Goal: Information Seeking & Learning: Learn about a topic

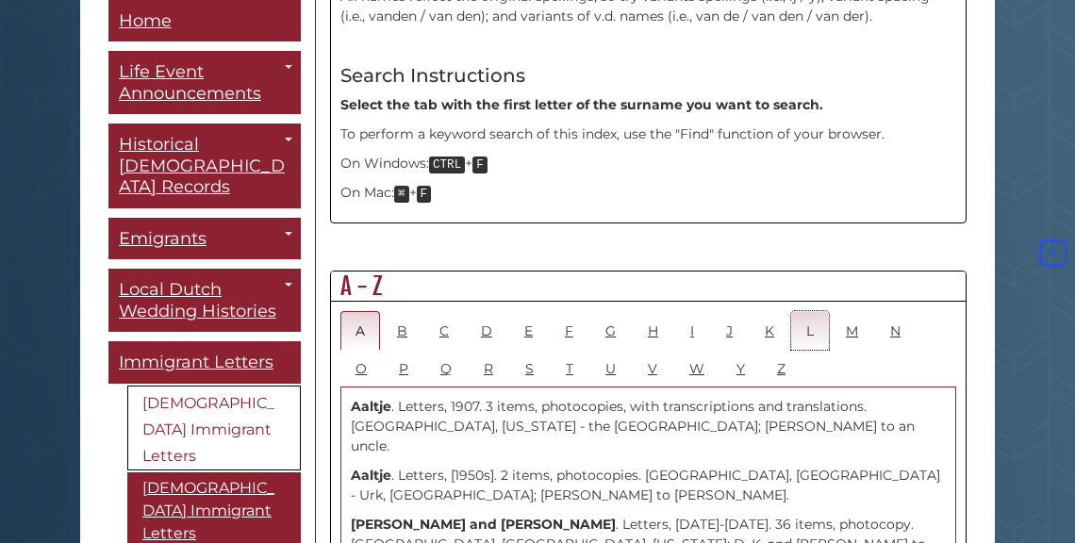
scroll to position [884, 0]
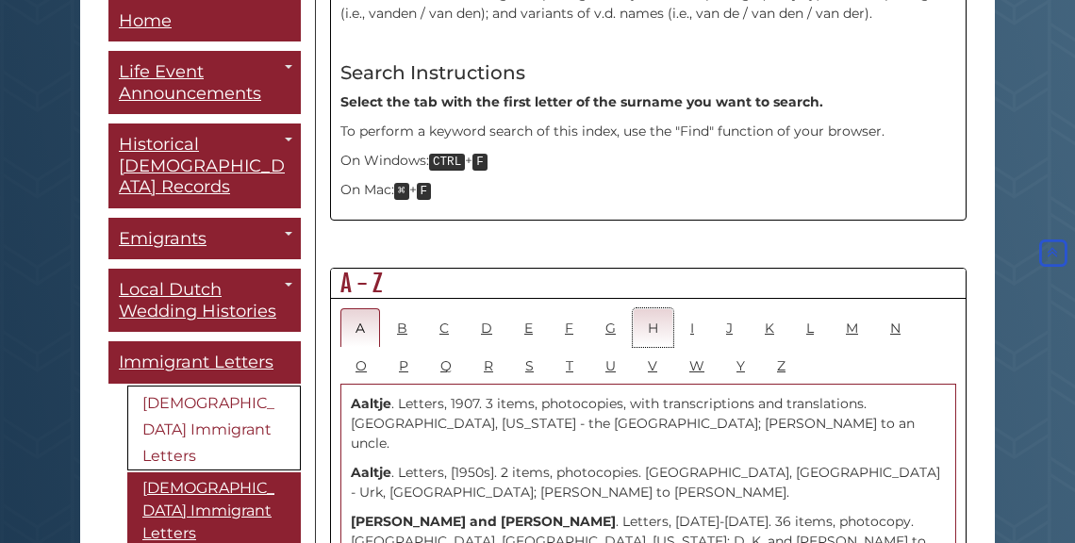
click at [656, 308] on link "H" at bounding box center [653, 327] width 41 height 39
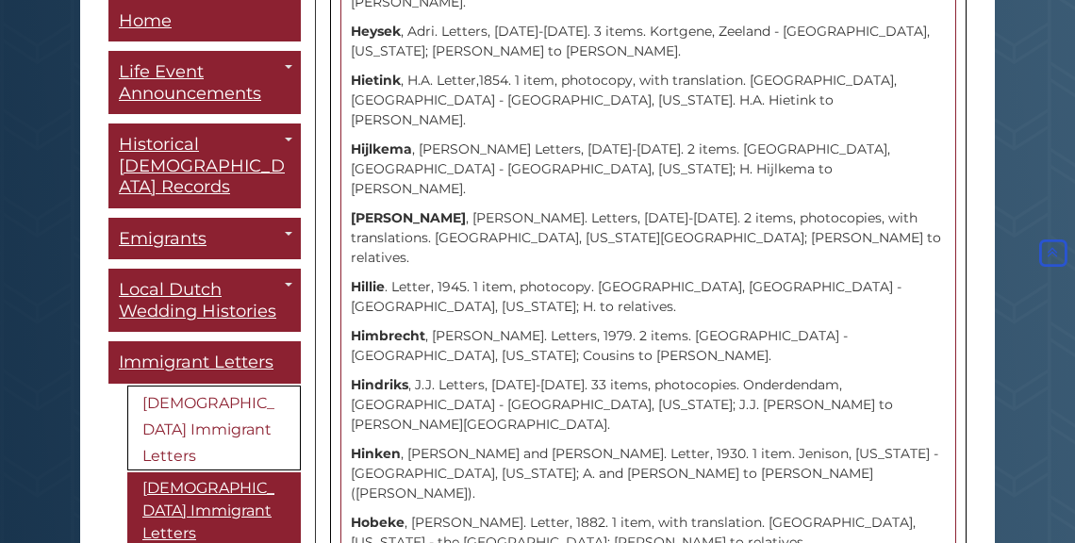
scroll to position [4923, 0]
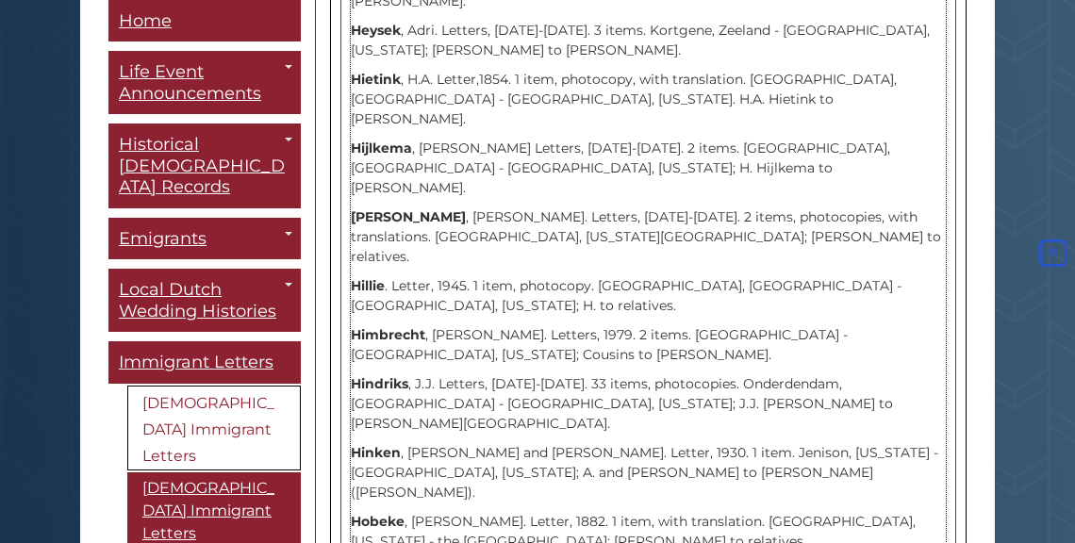
drag, startPoint x: 351, startPoint y: 206, endPoint x: 708, endPoint y: 227, distance: 358.0
copy p "[PERSON_NAME] and [PERSON_NAME]. Letters, [DATE]-[DATE]. 18 items, photocopy. […"
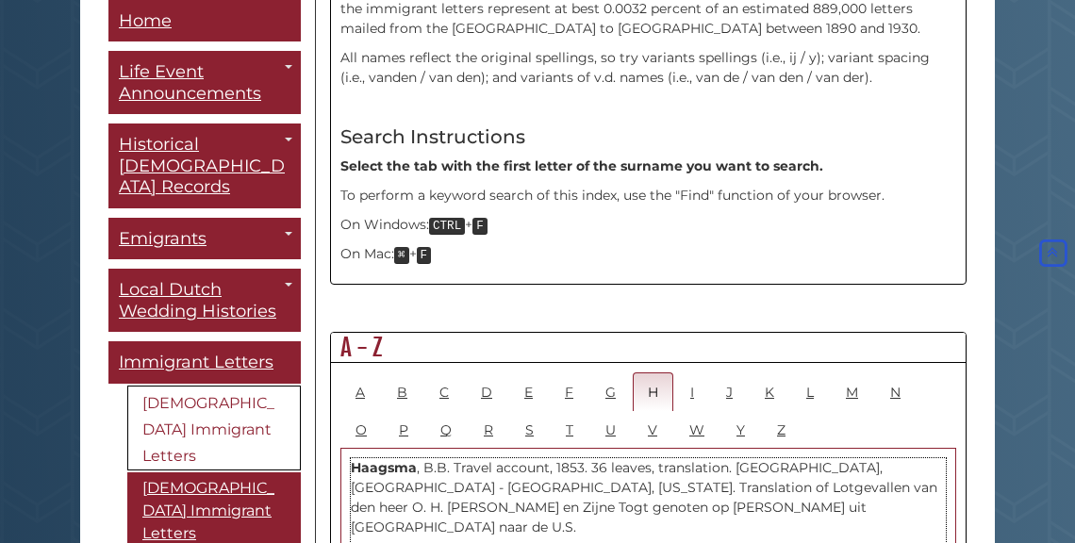
scroll to position [823, 0]
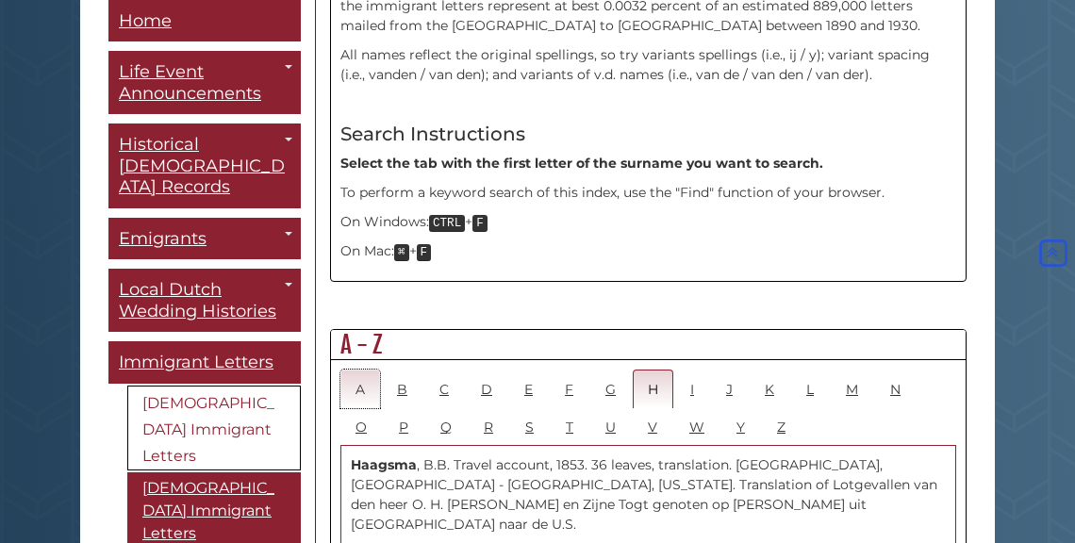
click at [361, 370] on link "A" at bounding box center [360, 389] width 40 height 39
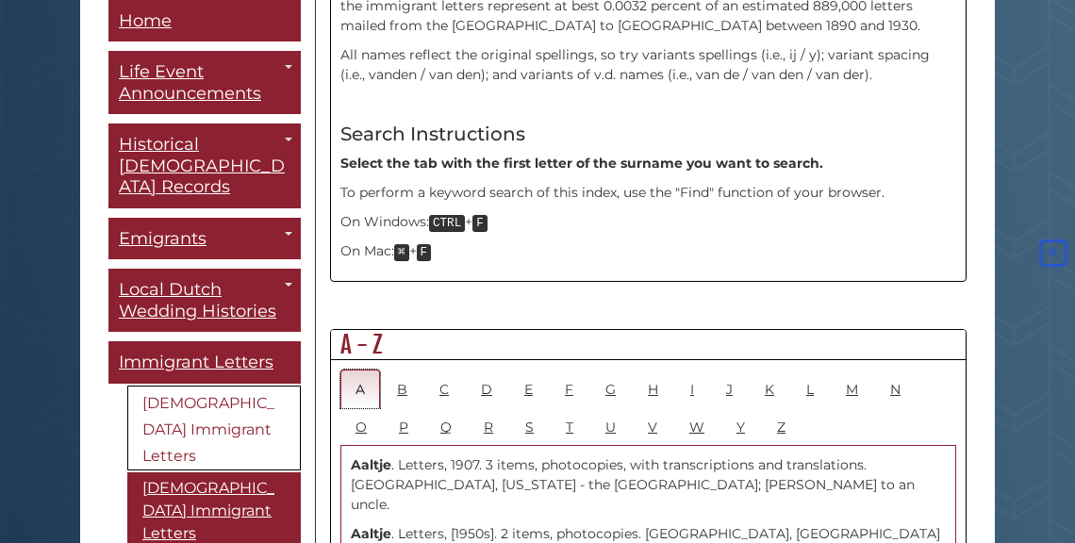
click at [358, 370] on link "A" at bounding box center [360, 389] width 40 height 39
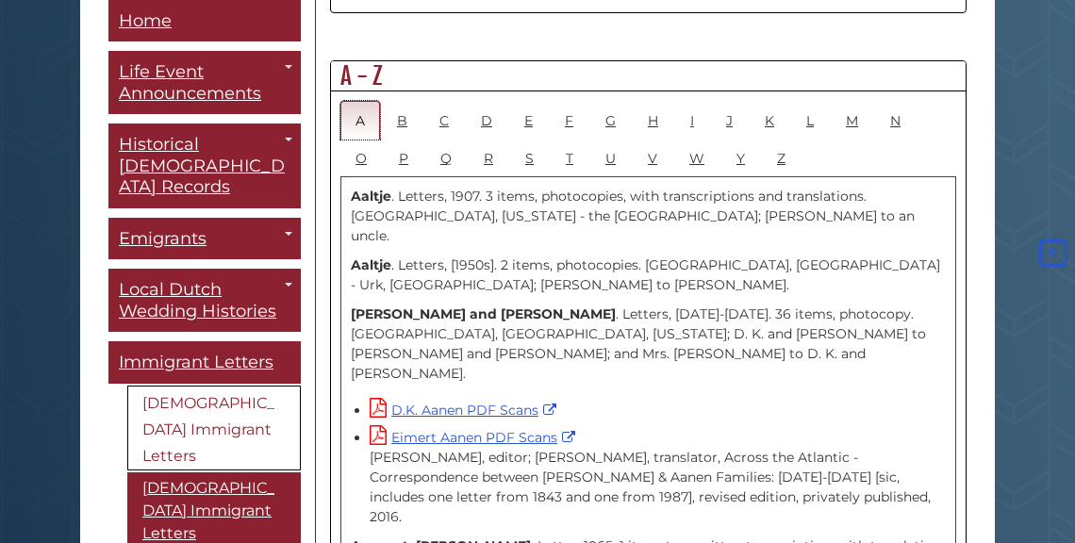
scroll to position [1079, 0]
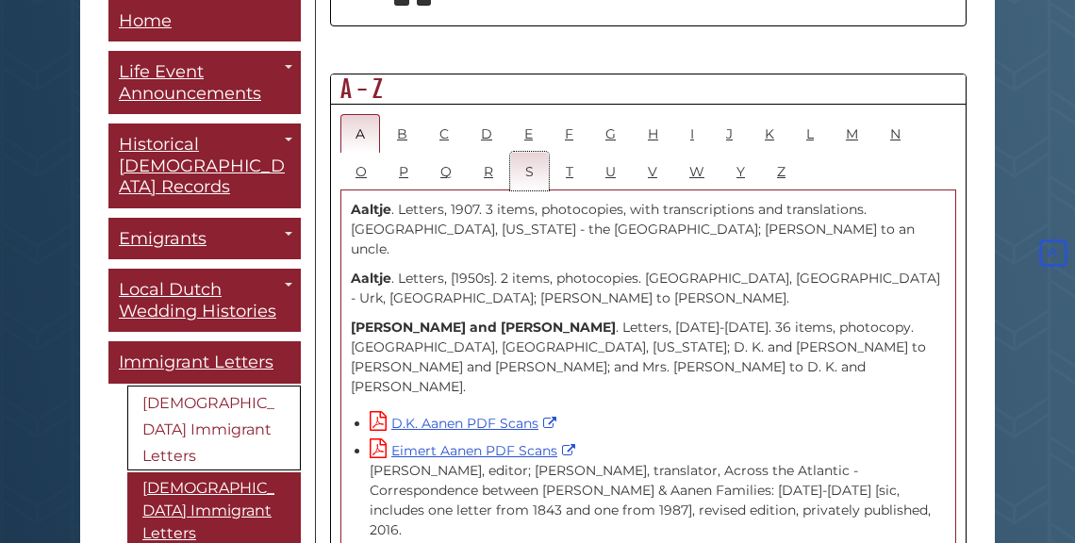
drag, startPoint x: 528, startPoint y: 127, endPoint x: 544, endPoint y: 136, distance: 18.1
click at [528, 152] on link "S" at bounding box center [529, 171] width 39 height 39
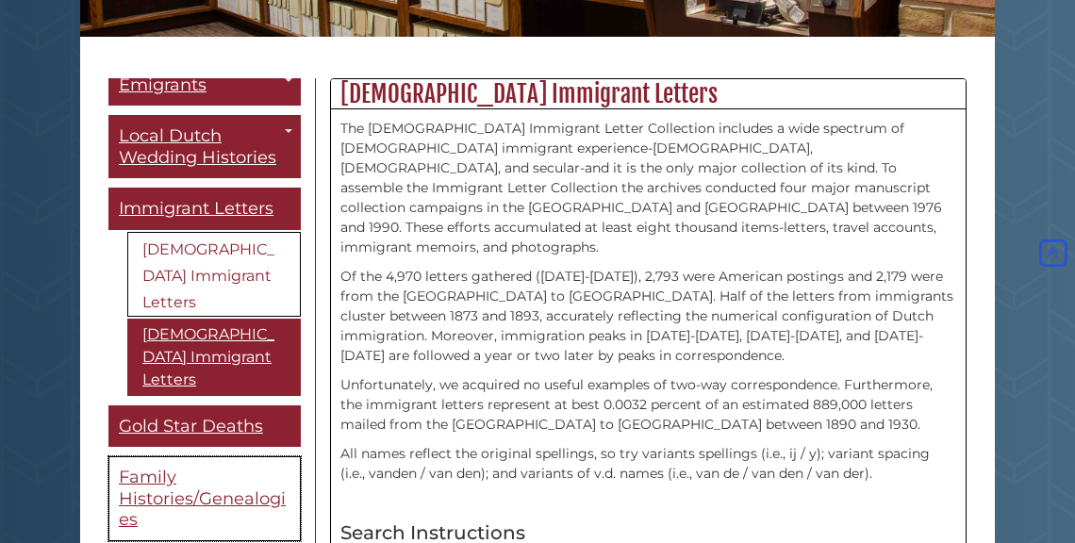
scroll to position [256, 0]
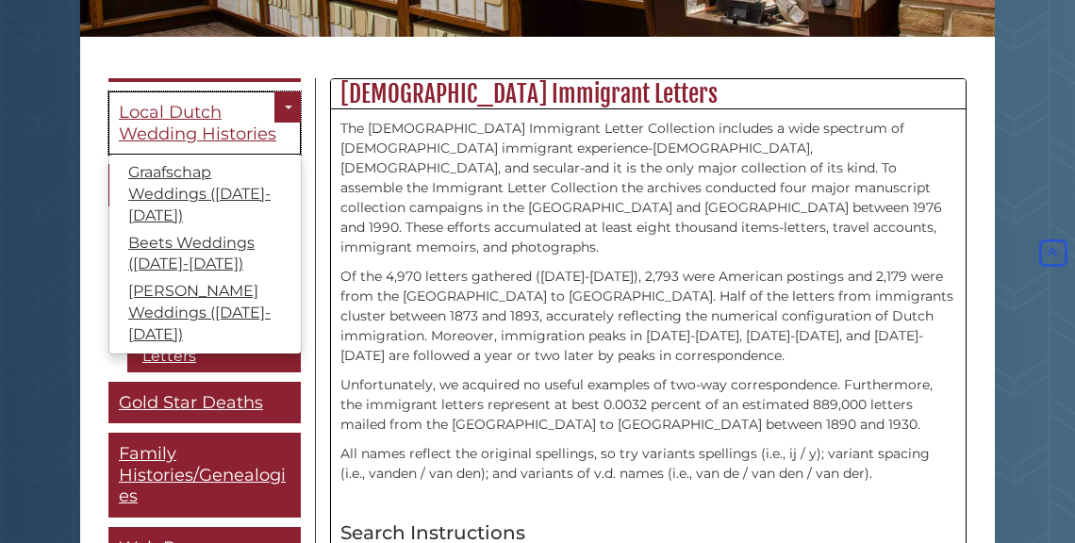
click at [210, 102] on span "Local Dutch Wedding Histories" at bounding box center [197, 123] width 157 height 42
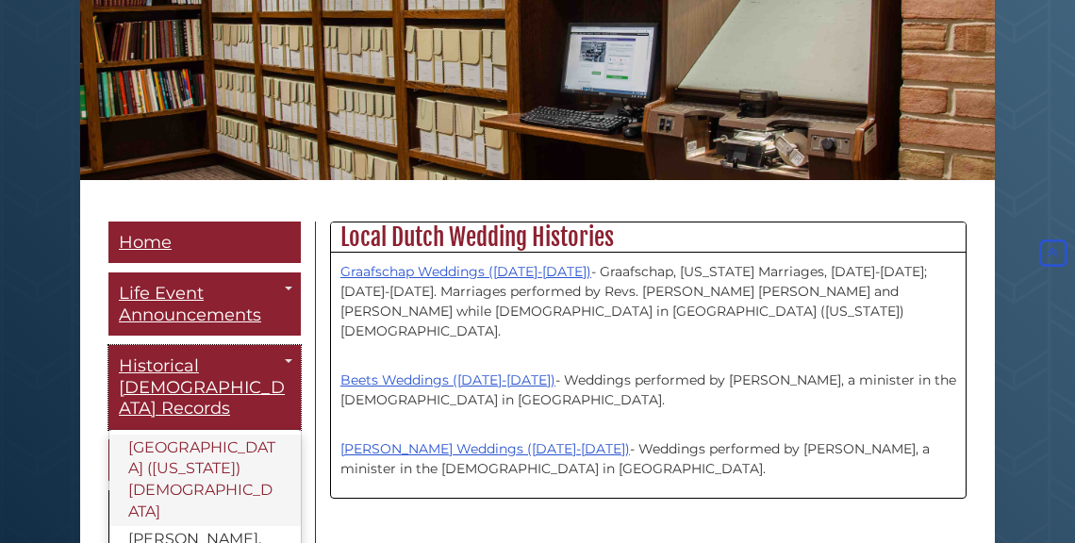
scroll to position [257, 0]
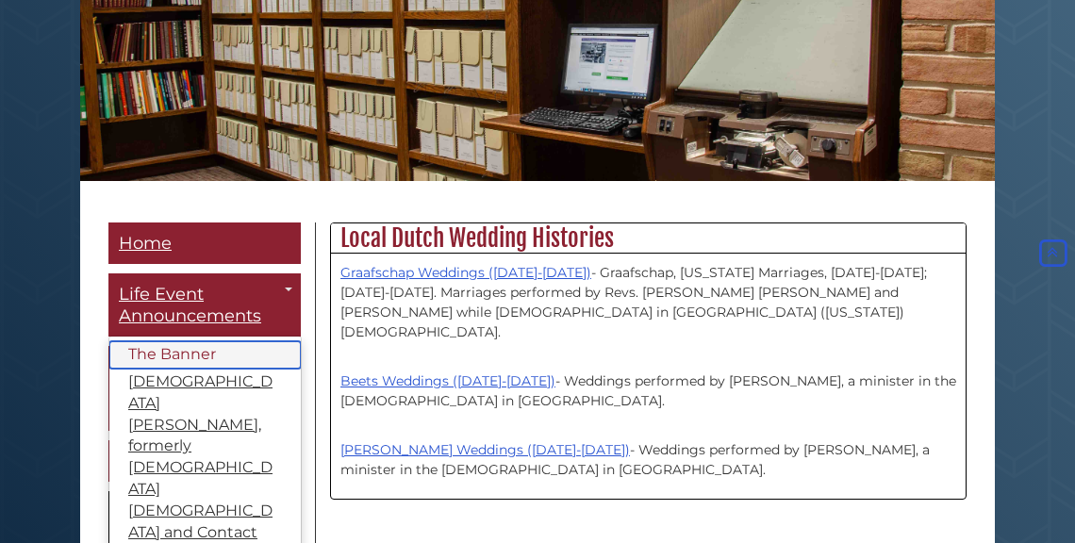
click at [183, 352] on link "The Banner" at bounding box center [204, 354] width 191 height 27
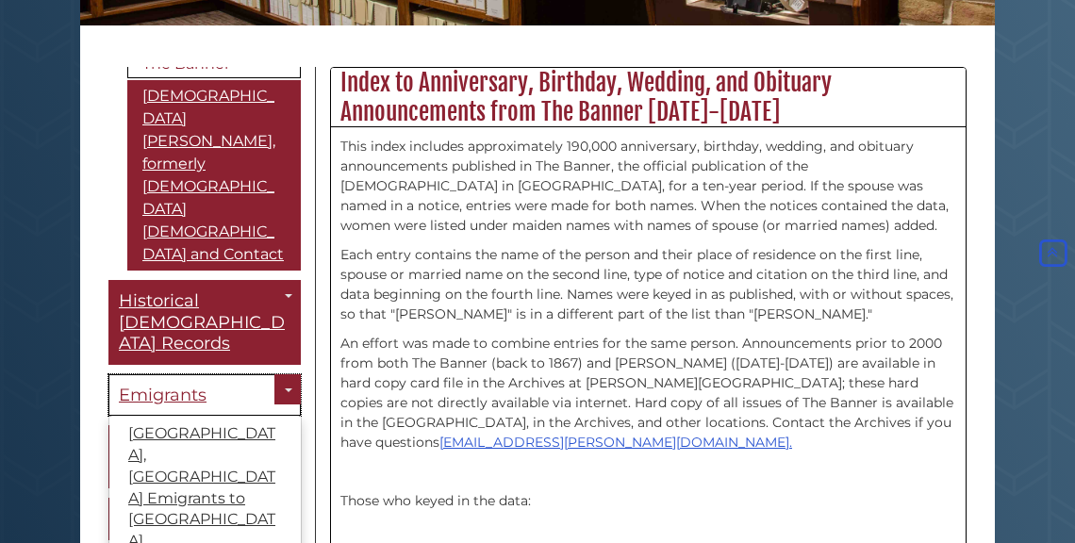
scroll to position [139, 0]
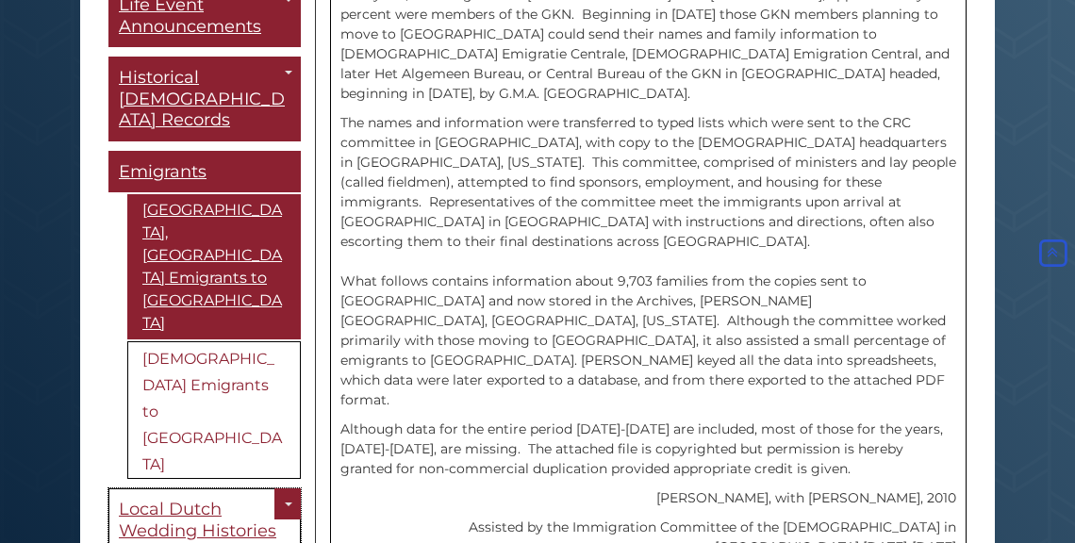
scroll to position [72, 0]
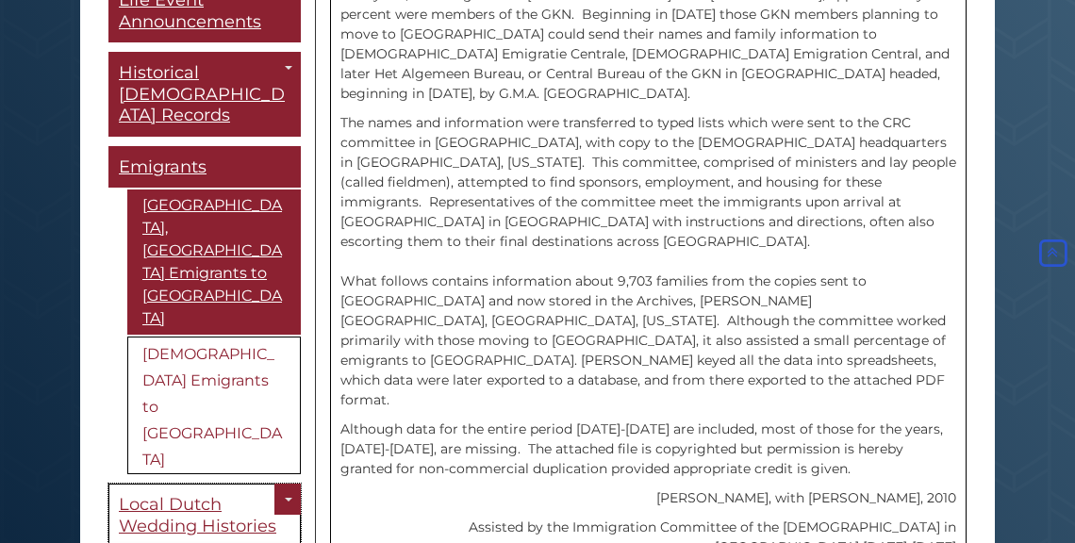
click at [220, 495] on span "Local Dutch Wedding Histories" at bounding box center [197, 516] width 157 height 42
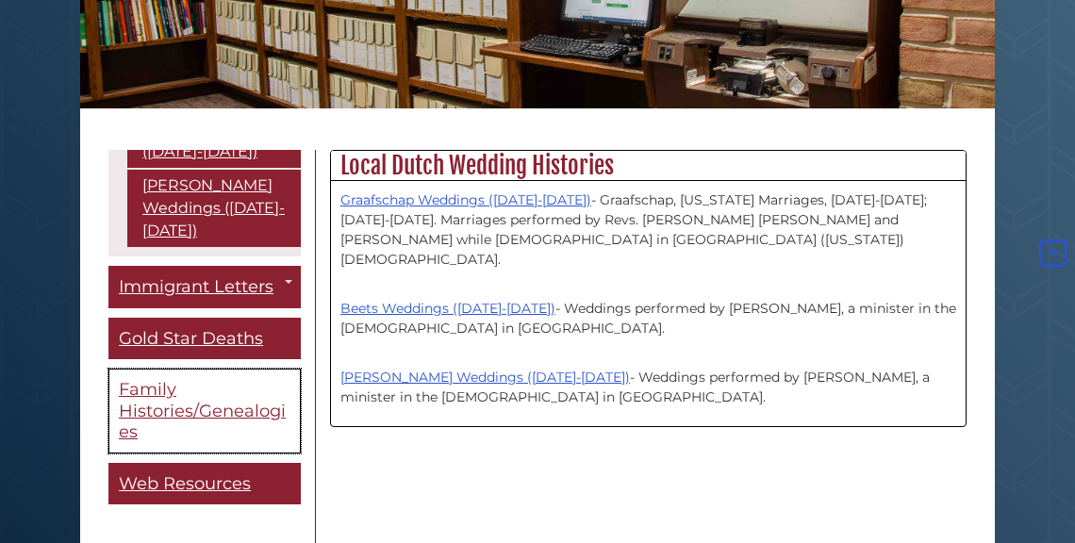
scroll to position [428, 0]
